Goal: Information Seeking & Learning: Learn about a topic

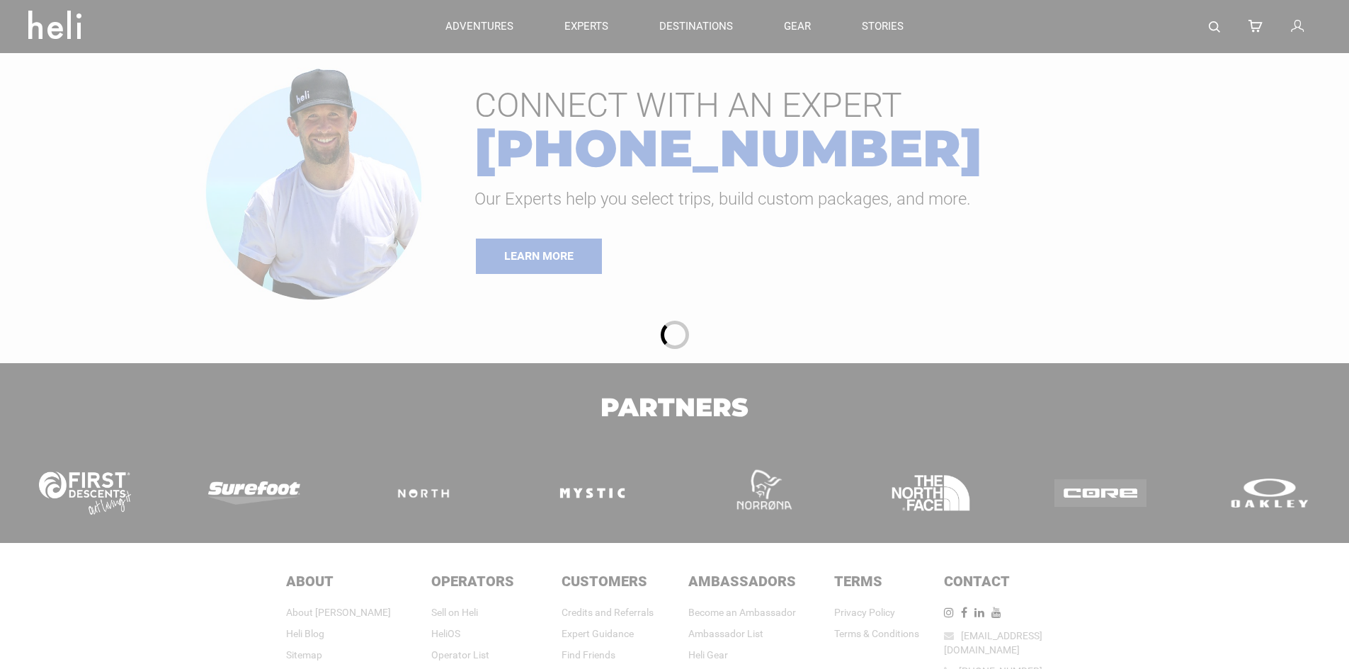
type input "Cat Skiing"
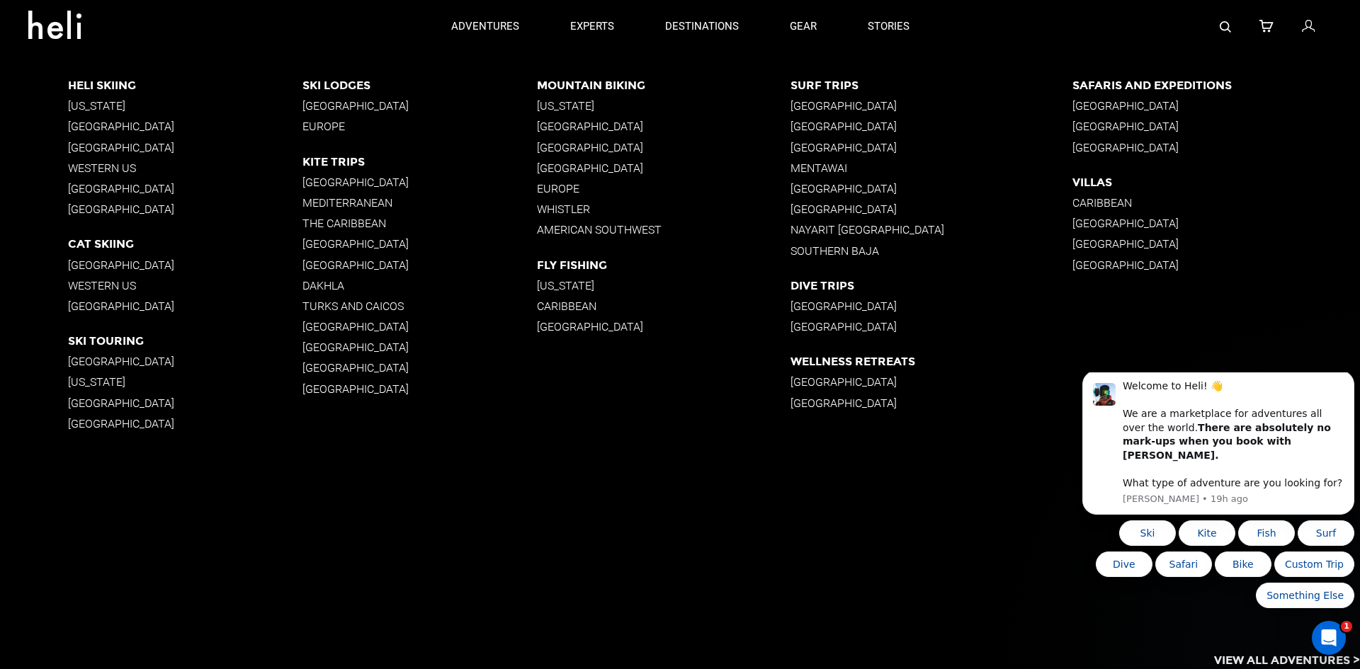
click at [591, 165] on p "[GEOGRAPHIC_DATA]" at bounding box center [663, 167] width 253 height 13
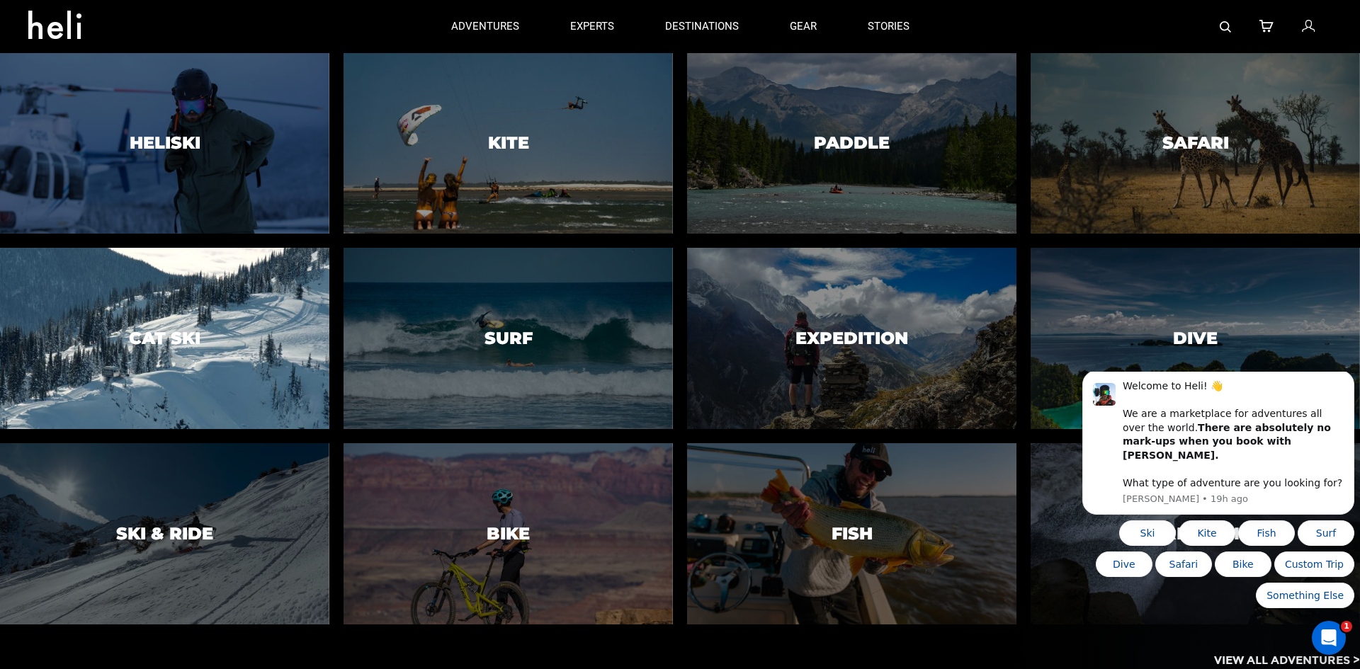
click at [159, 354] on div at bounding box center [164, 338] width 336 height 185
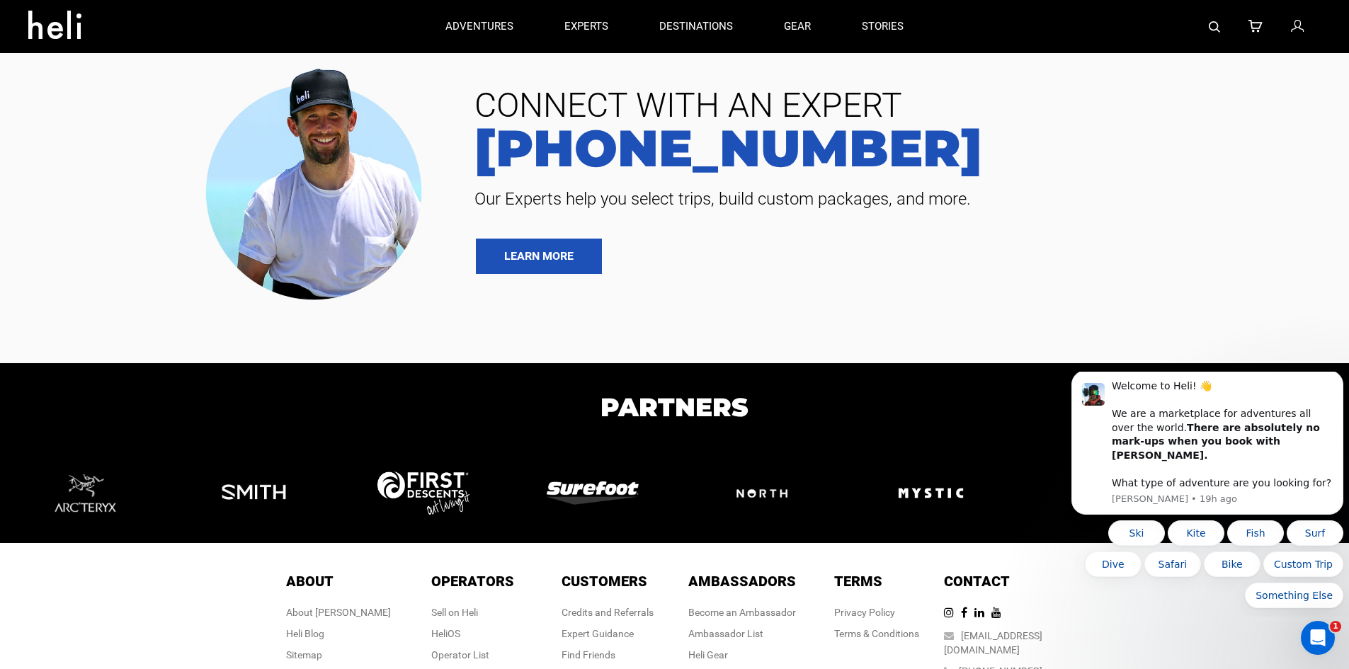
type input "Cat Skiing"
